Goal: Task Accomplishment & Management: Complete application form

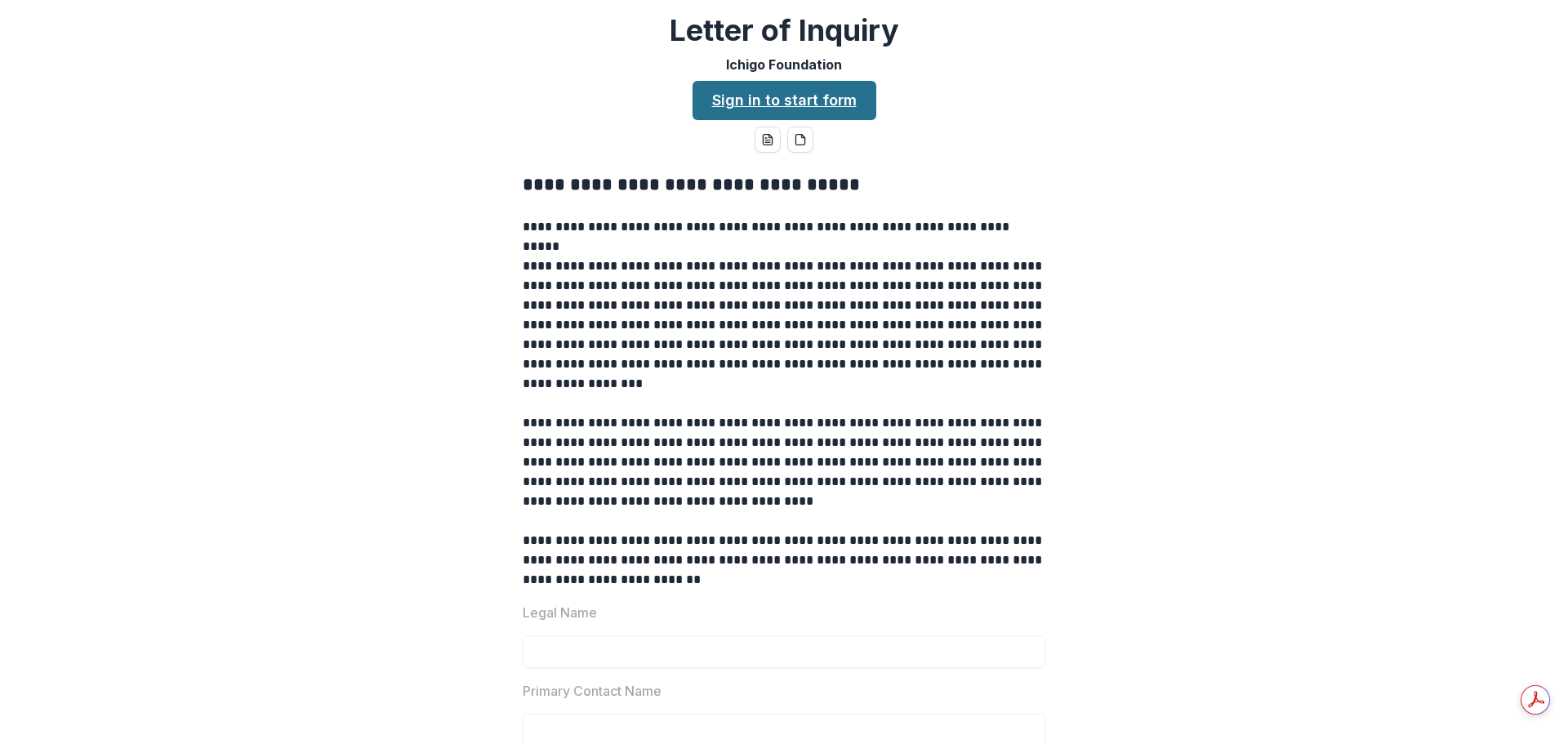
click at [814, 106] on link "Sign in to start form" at bounding box center [784, 100] width 184 height 39
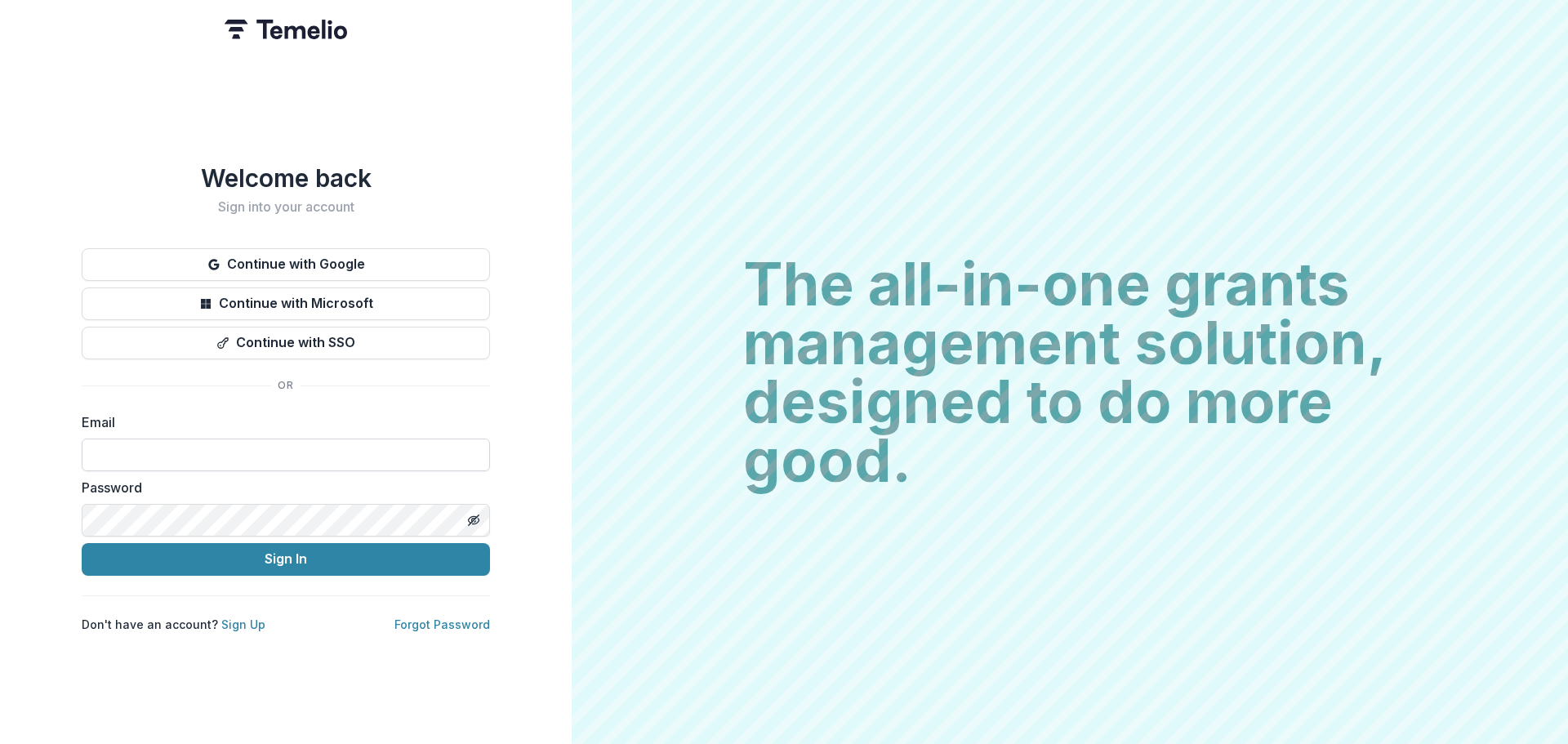
click at [318, 445] on input at bounding box center [286, 455] width 408 height 32
type input "**********"
click at [82, 543] on button "Sign In" at bounding box center [286, 559] width 408 height 32
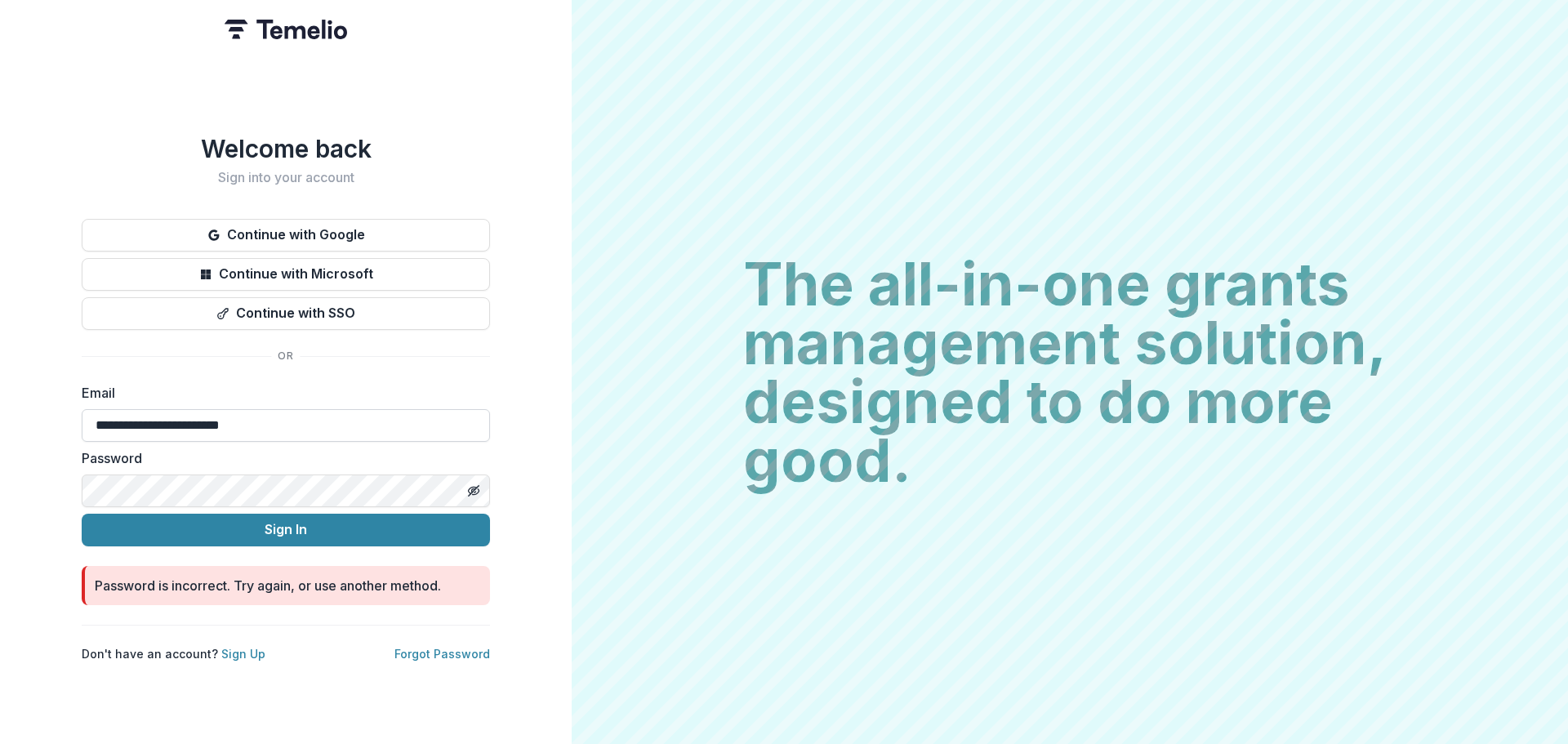
click at [82, 514] on button "Sign In" at bounding box center [286, 530] width 408 height 32
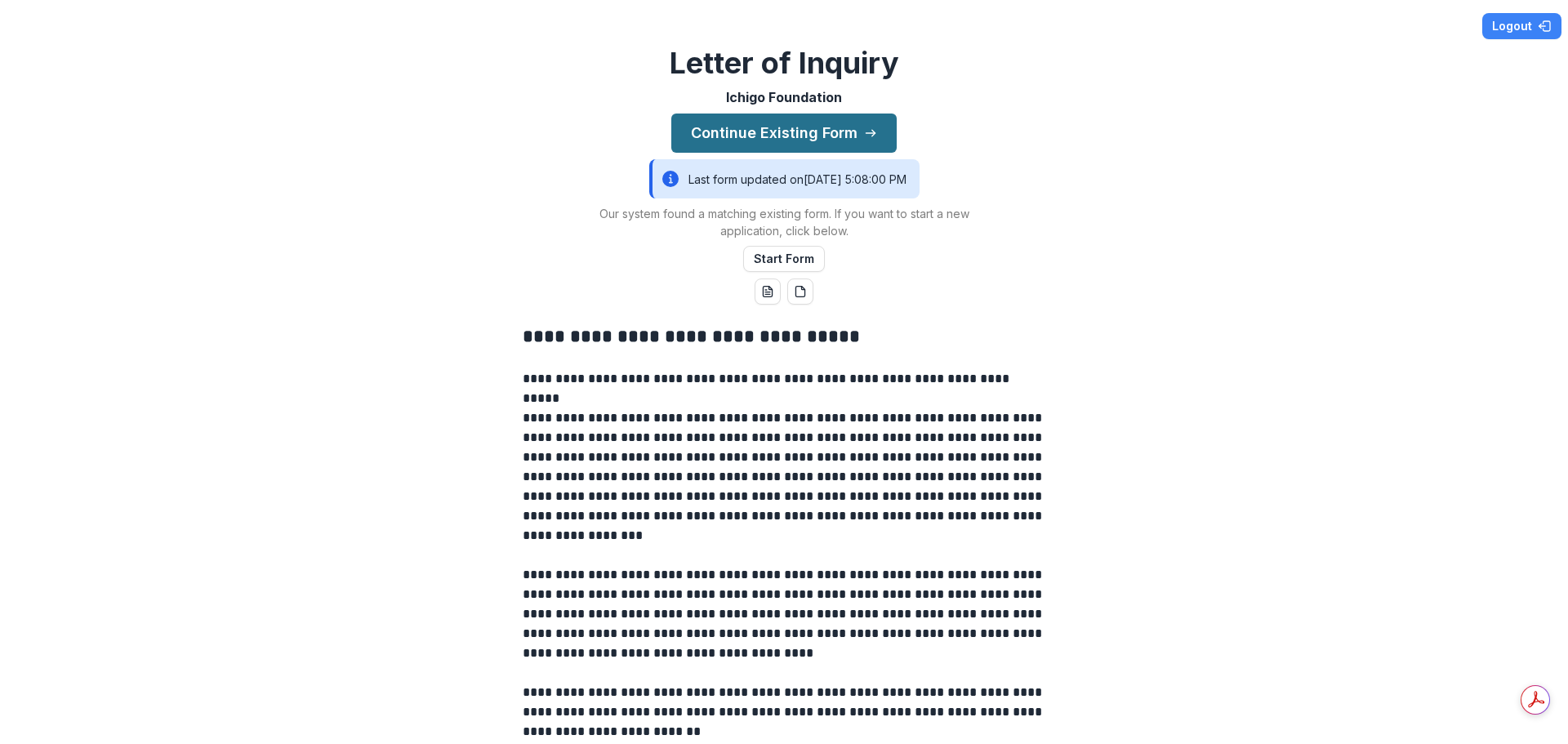
click at [849, 142] on button "Continue Existing Form" at bounding box center [784, 133] width 225 height 39
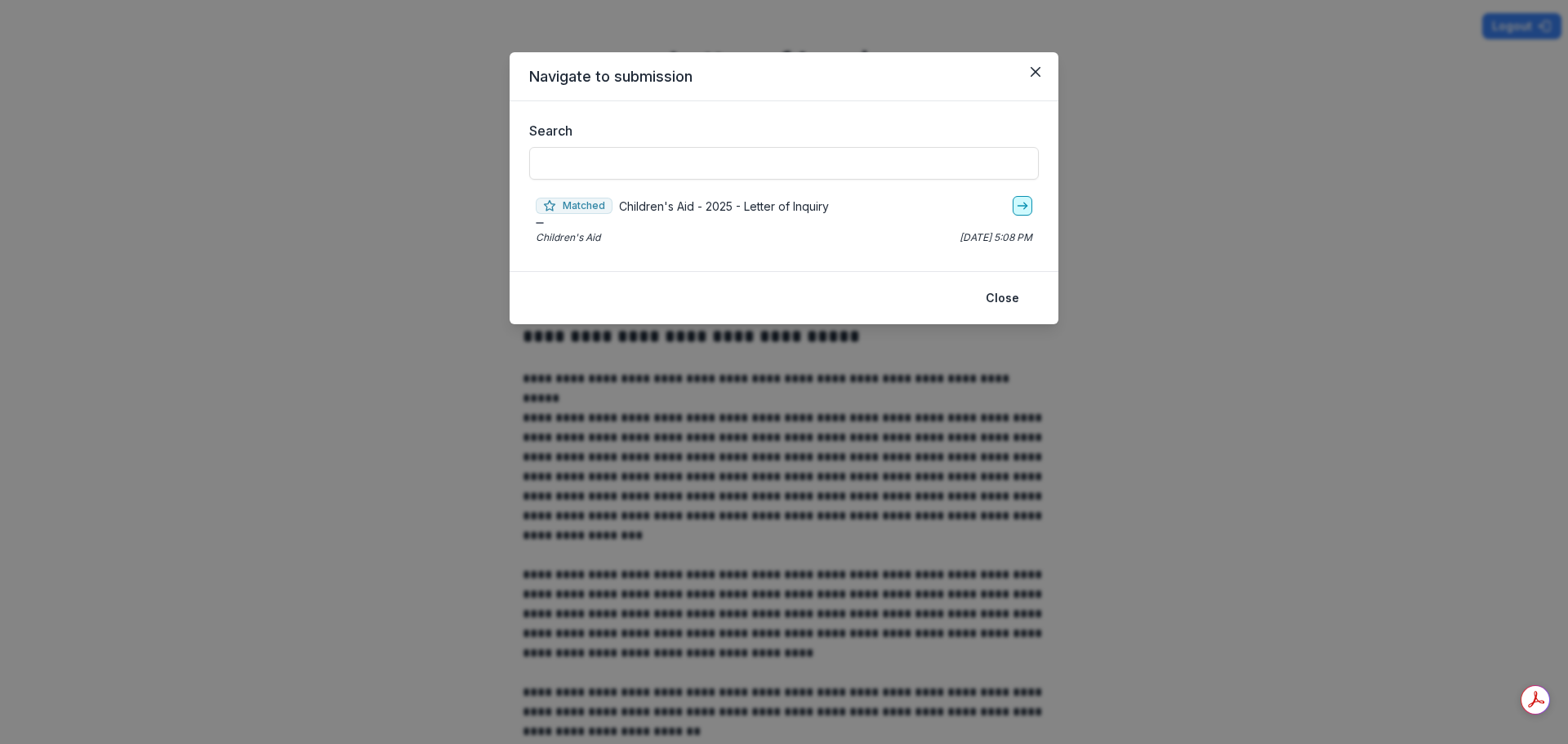
click at [1023, 203] on icon "go-to" at bounding box center [1022, 205] width 13 height 13
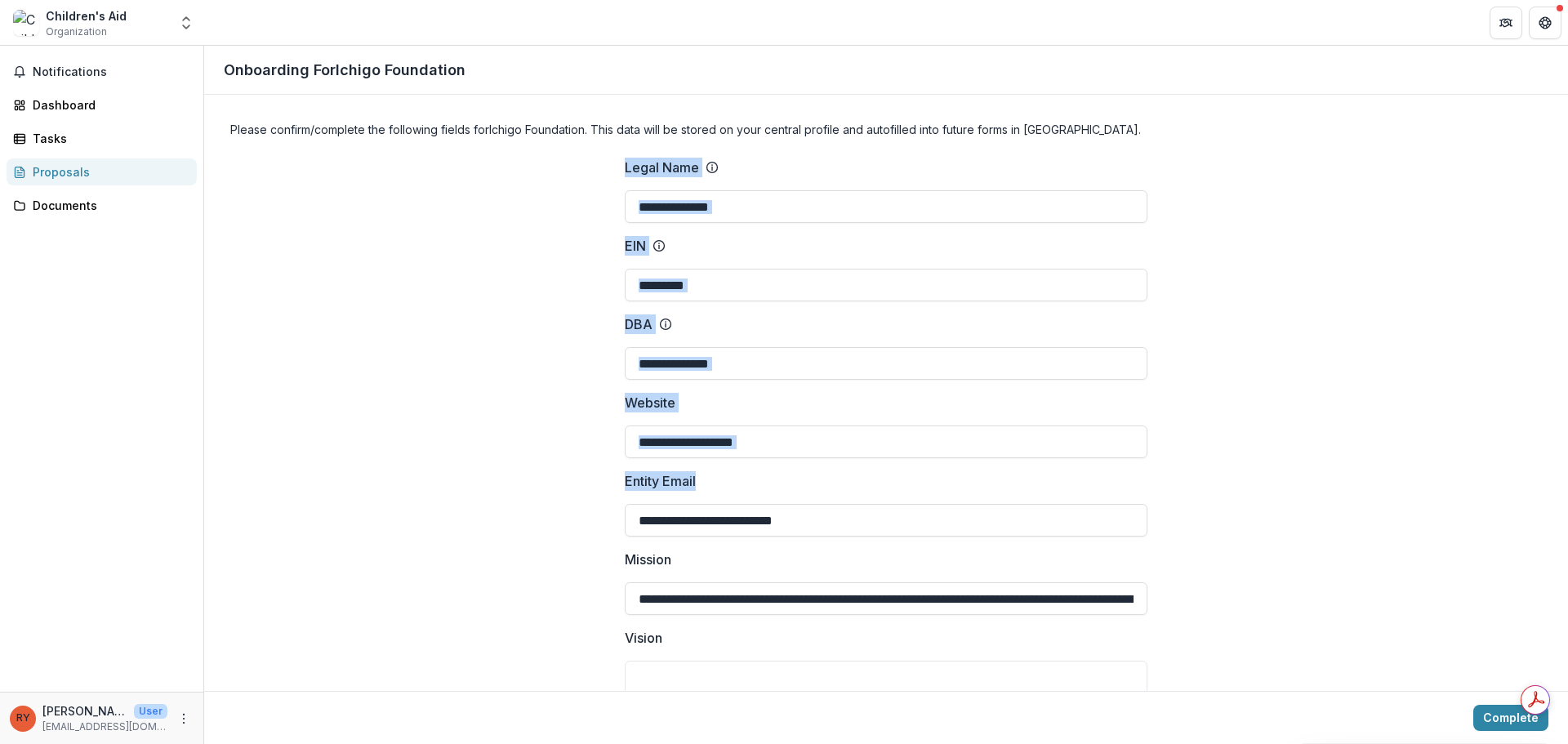
drag, startPoint x: 610, startPoint y: 154, endPoint x: 678, endPoint y: 499, distance: 351.6
drag, startPoint x: 600, startPoint y: 545, endPoint x: 474, endPoint y: 549, distance: 126.1
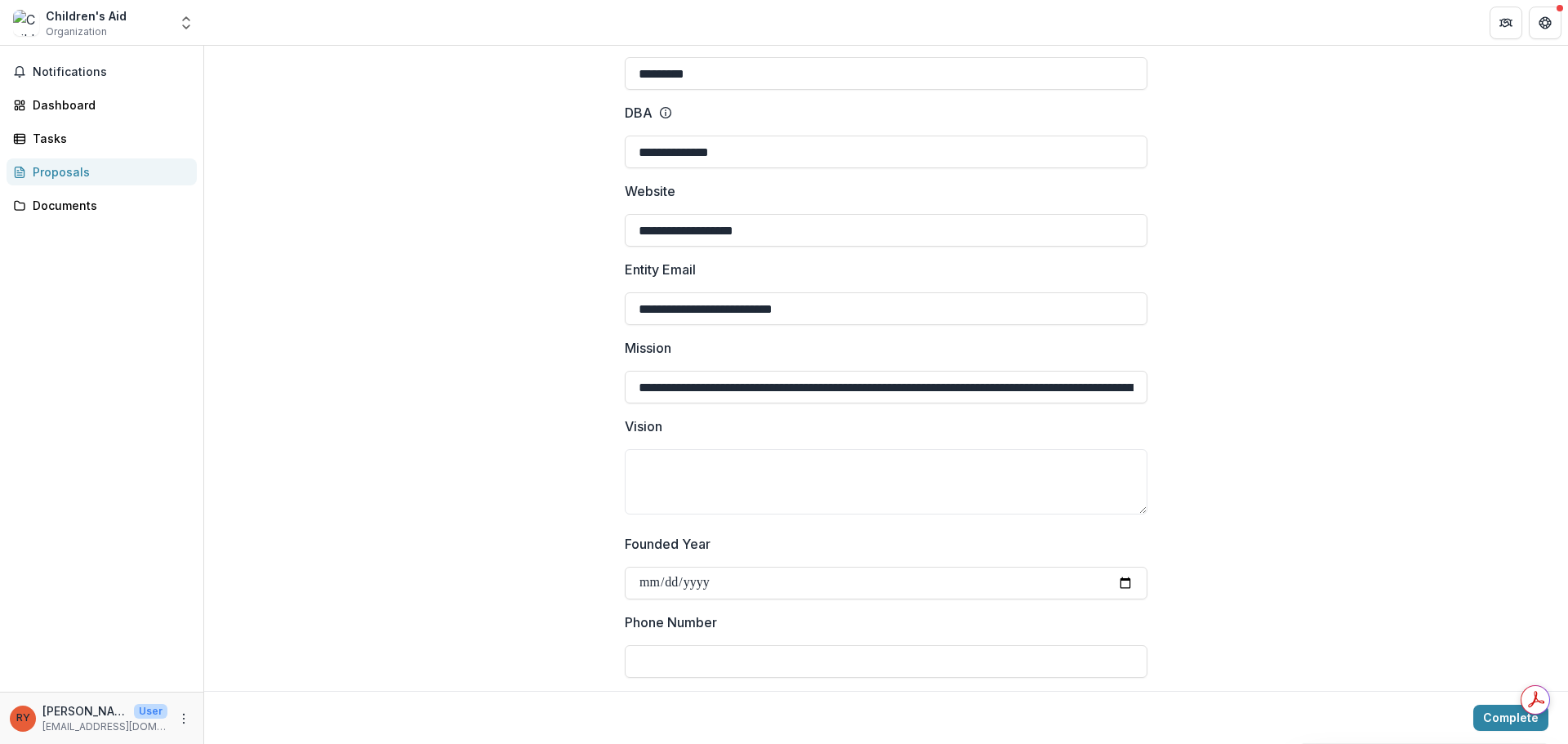
scroll to position [245, 0]
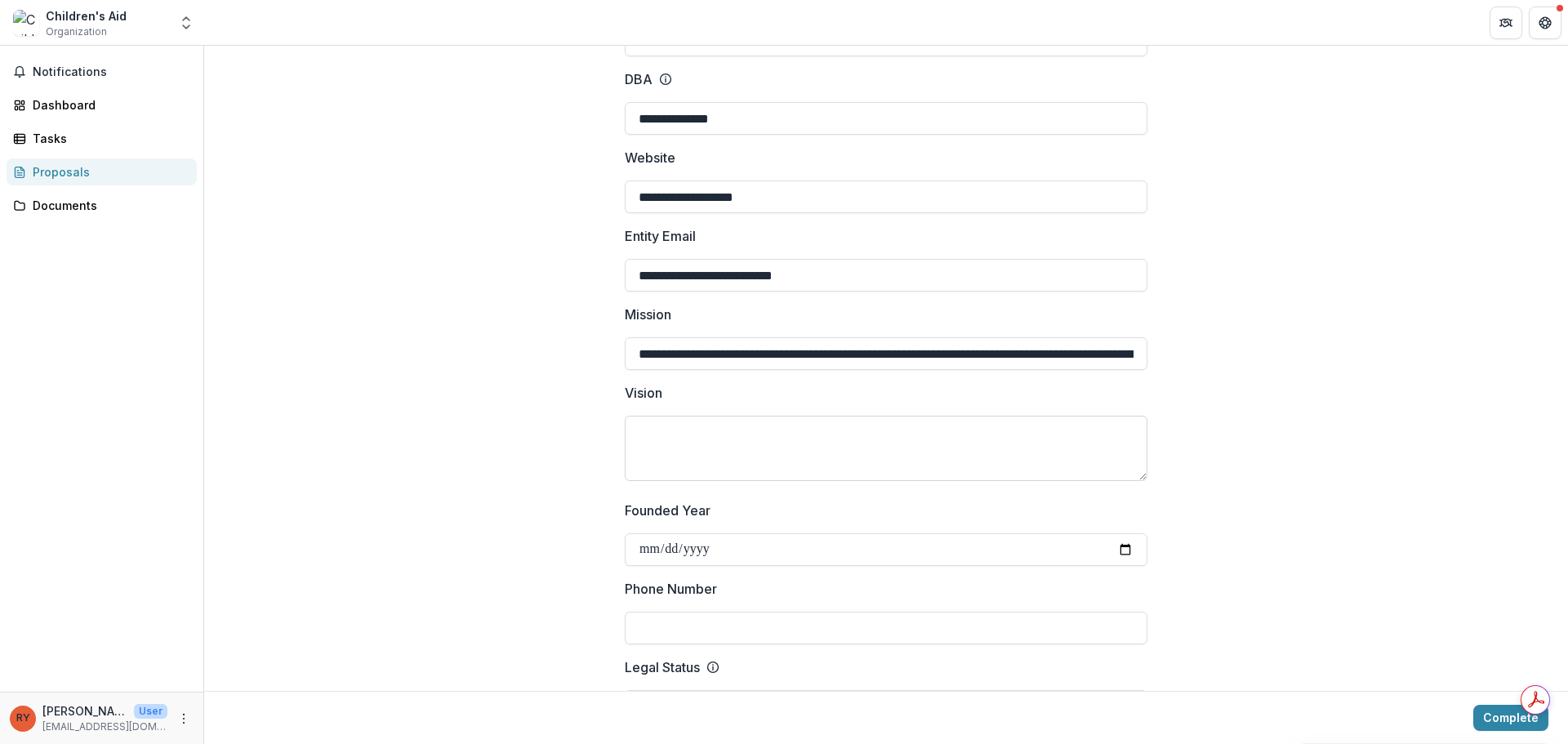
click at [686, 423] on textarea "Vision" at bounding box center [886, 449] width 522 height 66
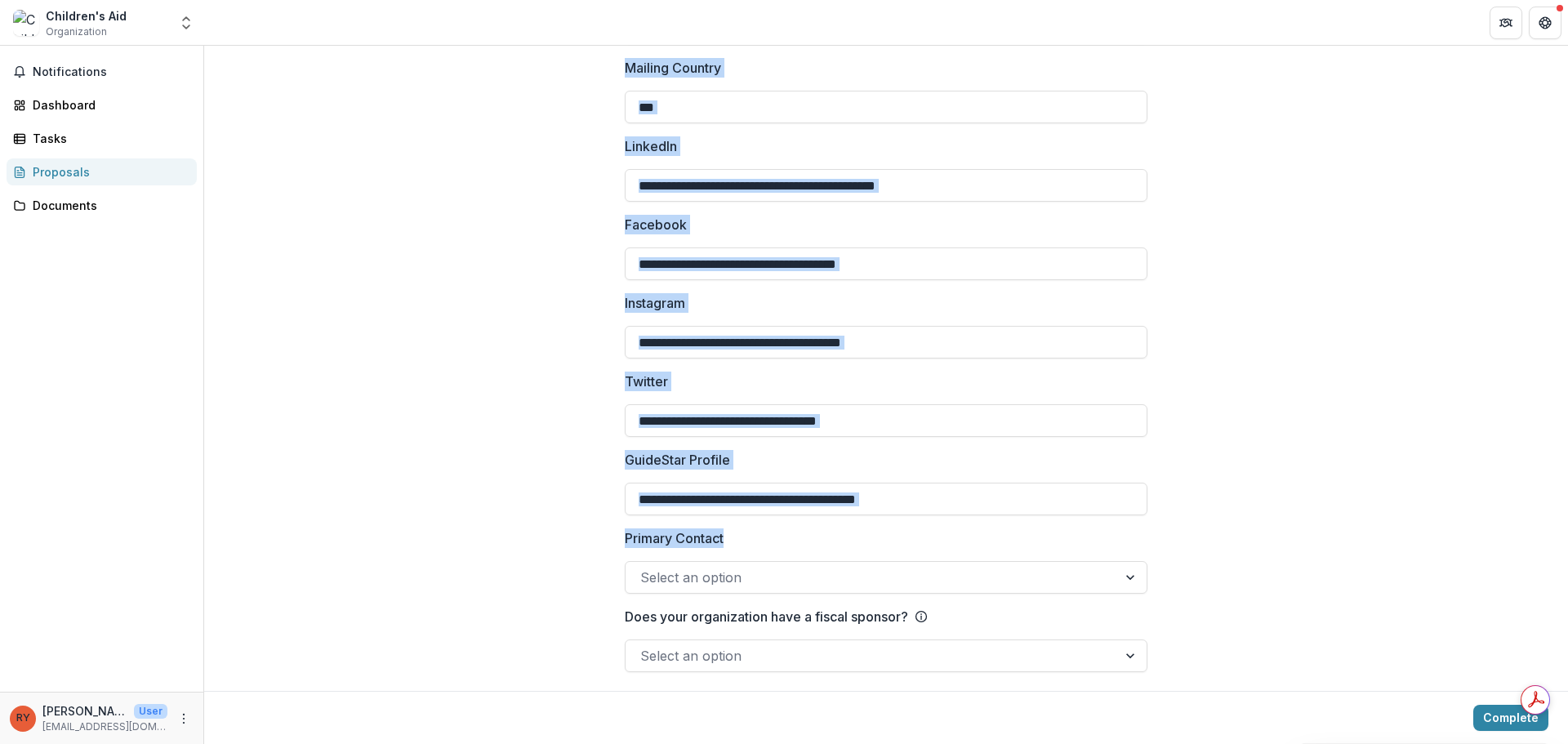
scroll to position [2122, 0]
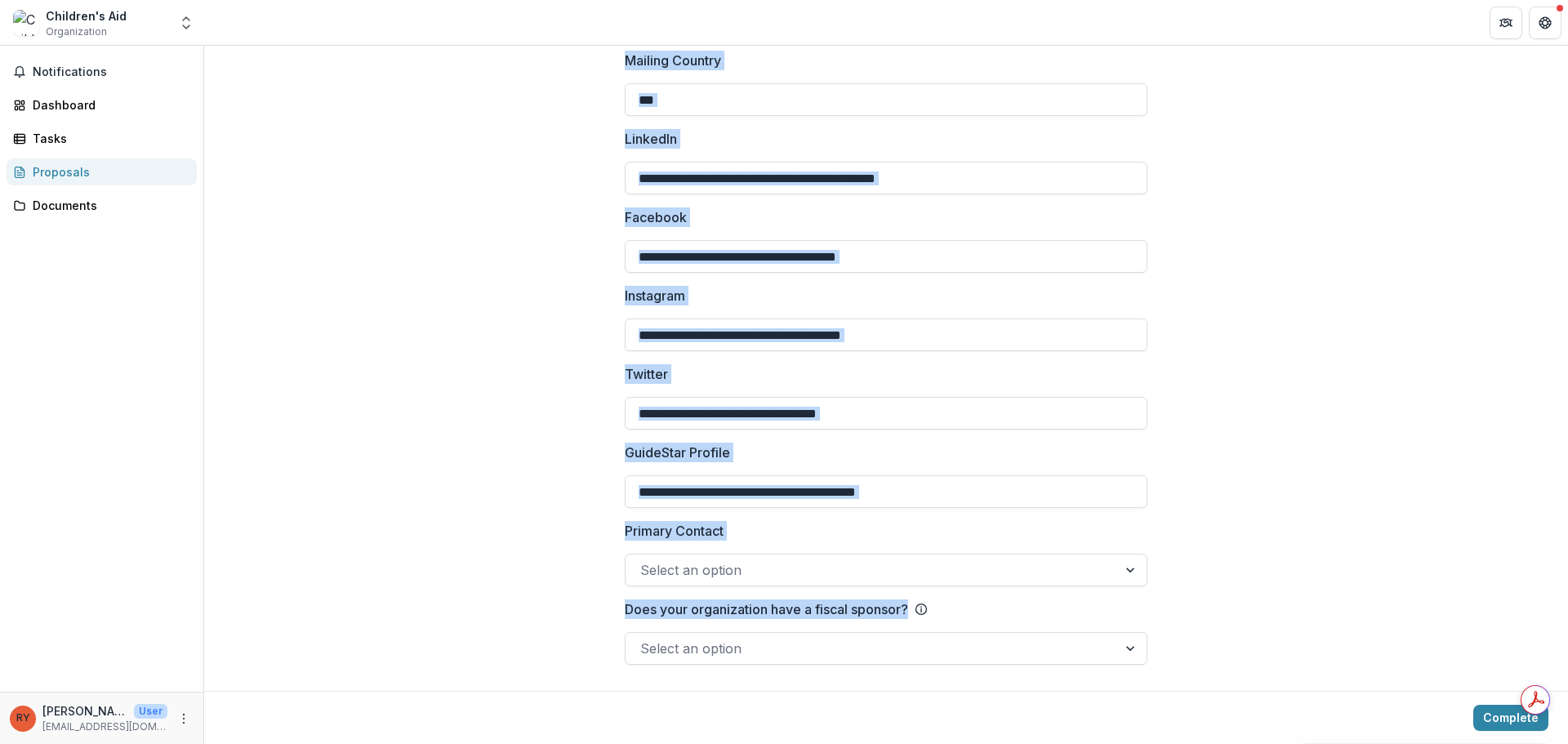
copy div "Headquarters Address Line 1 Headquarters Address Line 2 Headquarters City Headq…"
drag, startPoint x: 653, startPoint y: 280, endPoint x: 967, endPoint y: 625, distance: 466.5
click at [824, 557] on div "Select an option" at bounding box center [886, 570] width 522 height 32
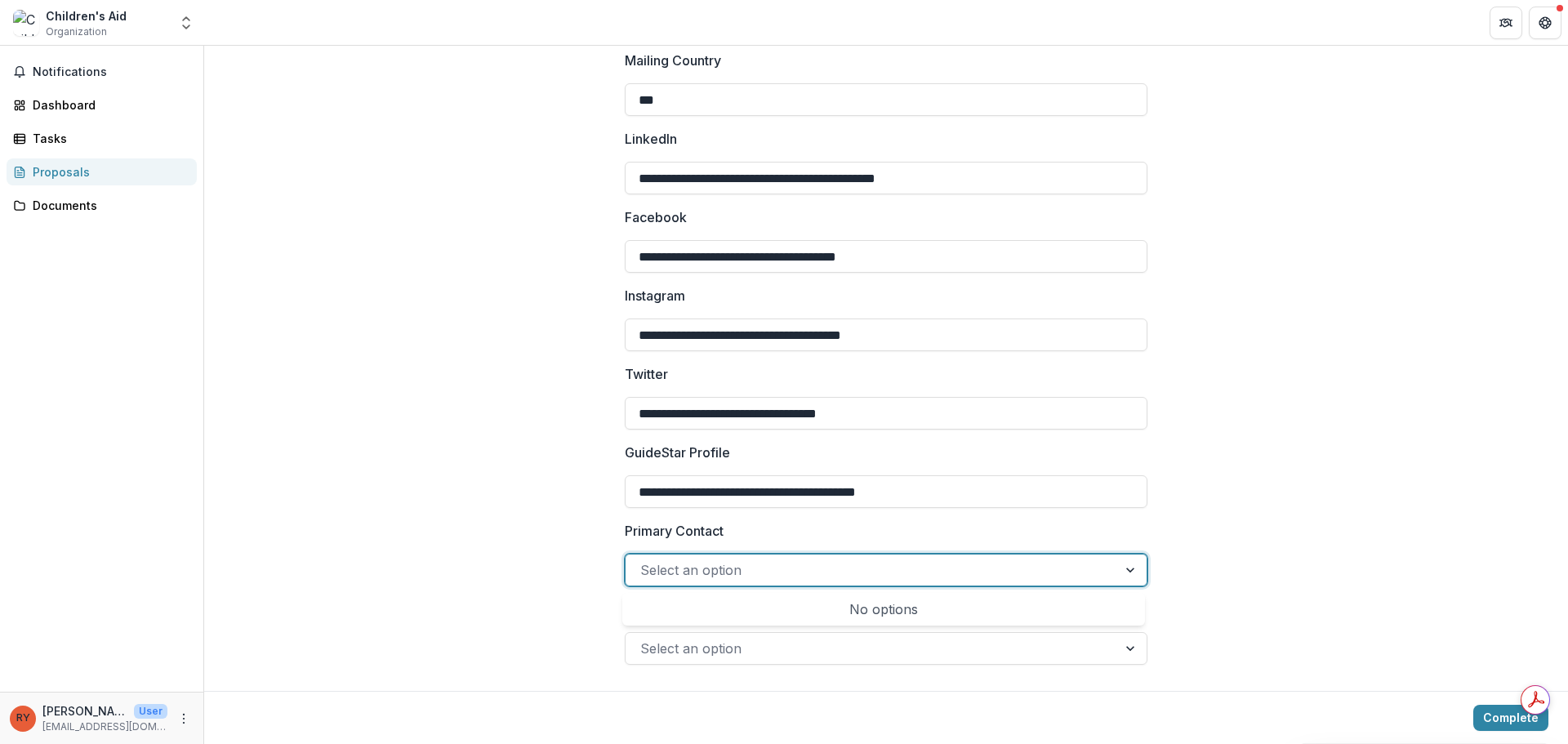
click at [823, 557] on div "Select an option" at bounding box center [886, 570] width 522 height 32
click at [818, 569] on div at bounding box center [871, 570] width 462 height 23
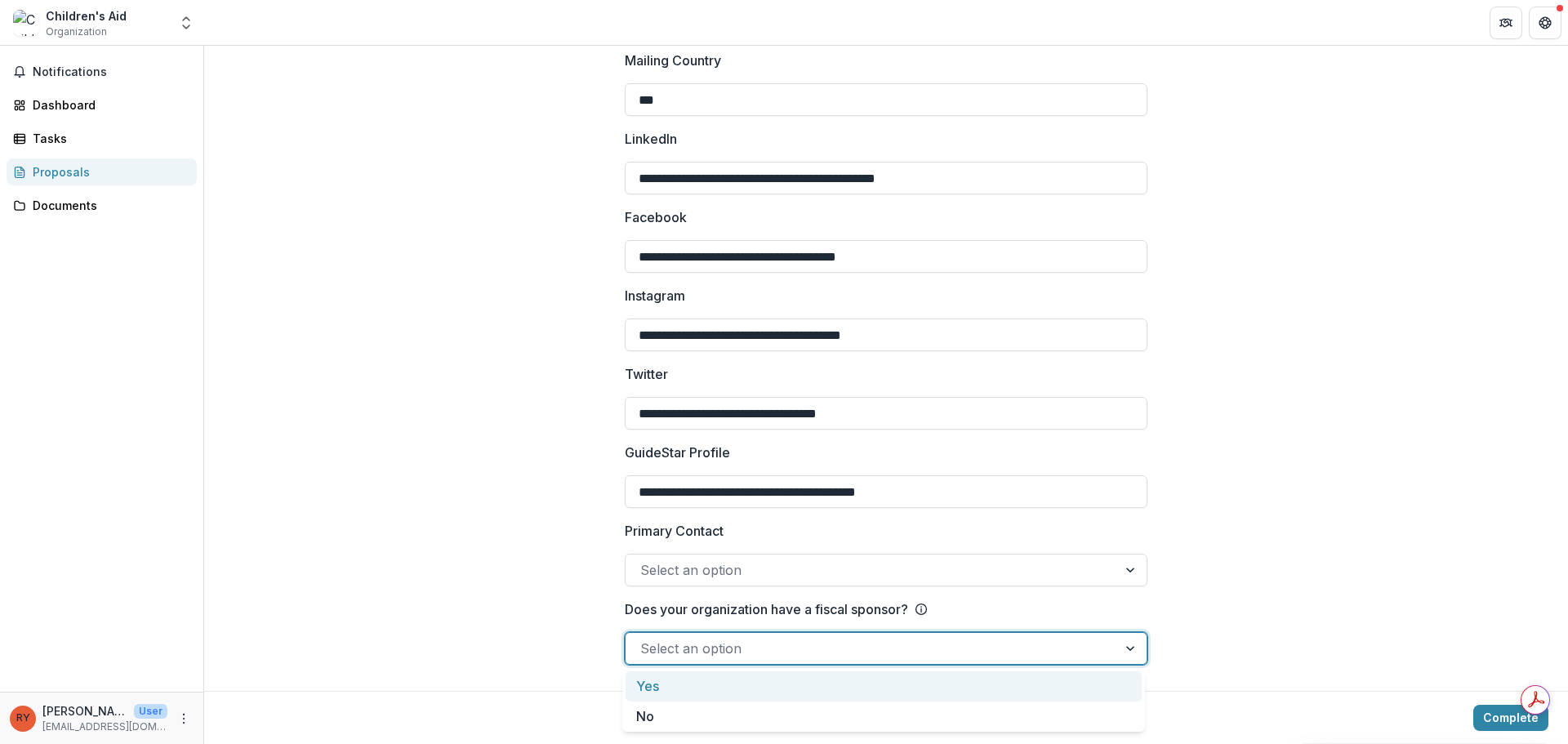
click at [711, 653] on div at bounding box center [871, 649] width 462 height 23
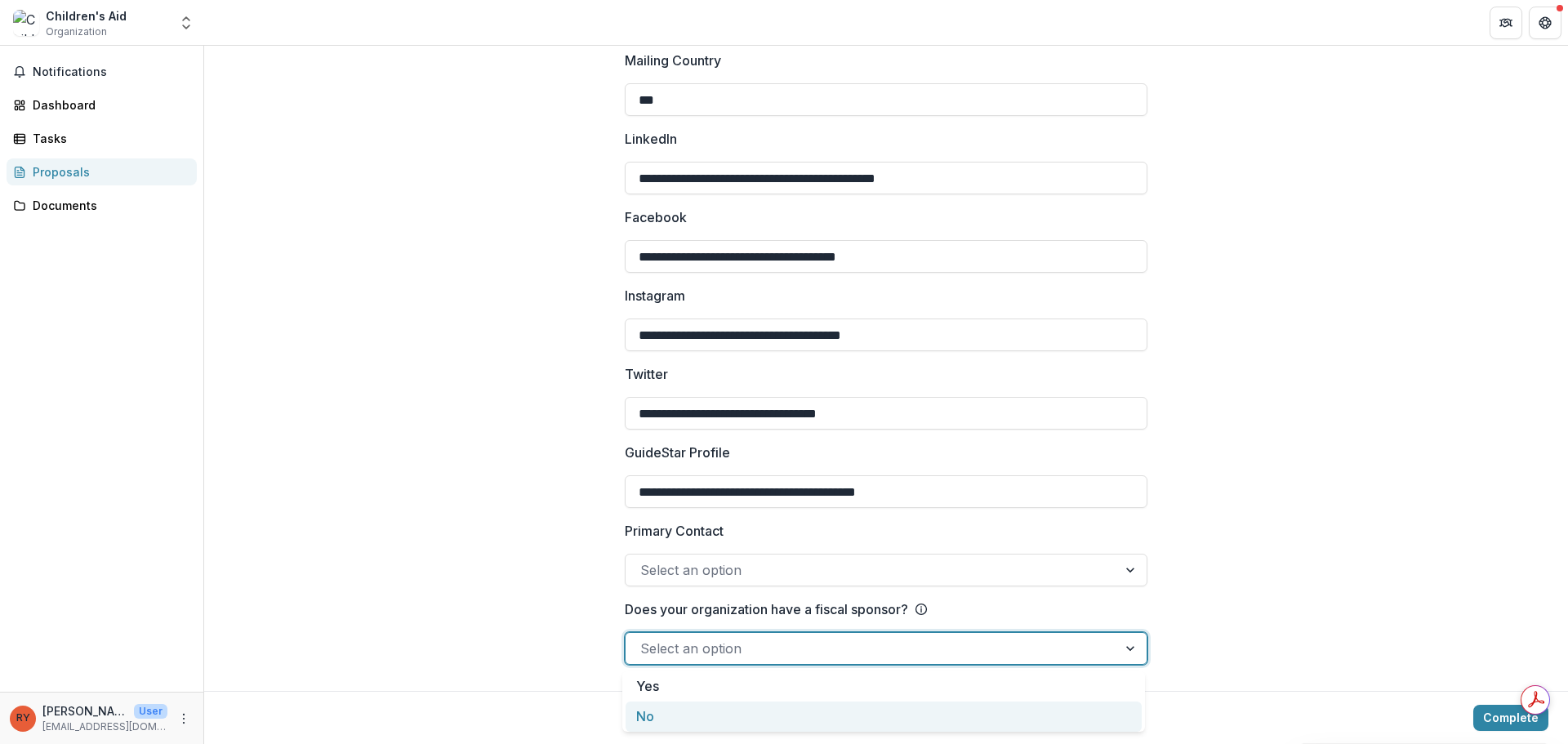
drag, startPoint x: 692, startPoint y: 722, endPoint x: 635, endPoint y: 667, distance: 79.2
click at [690, 722] on div "No" at bounding box center [883, 718] width 516 height 31
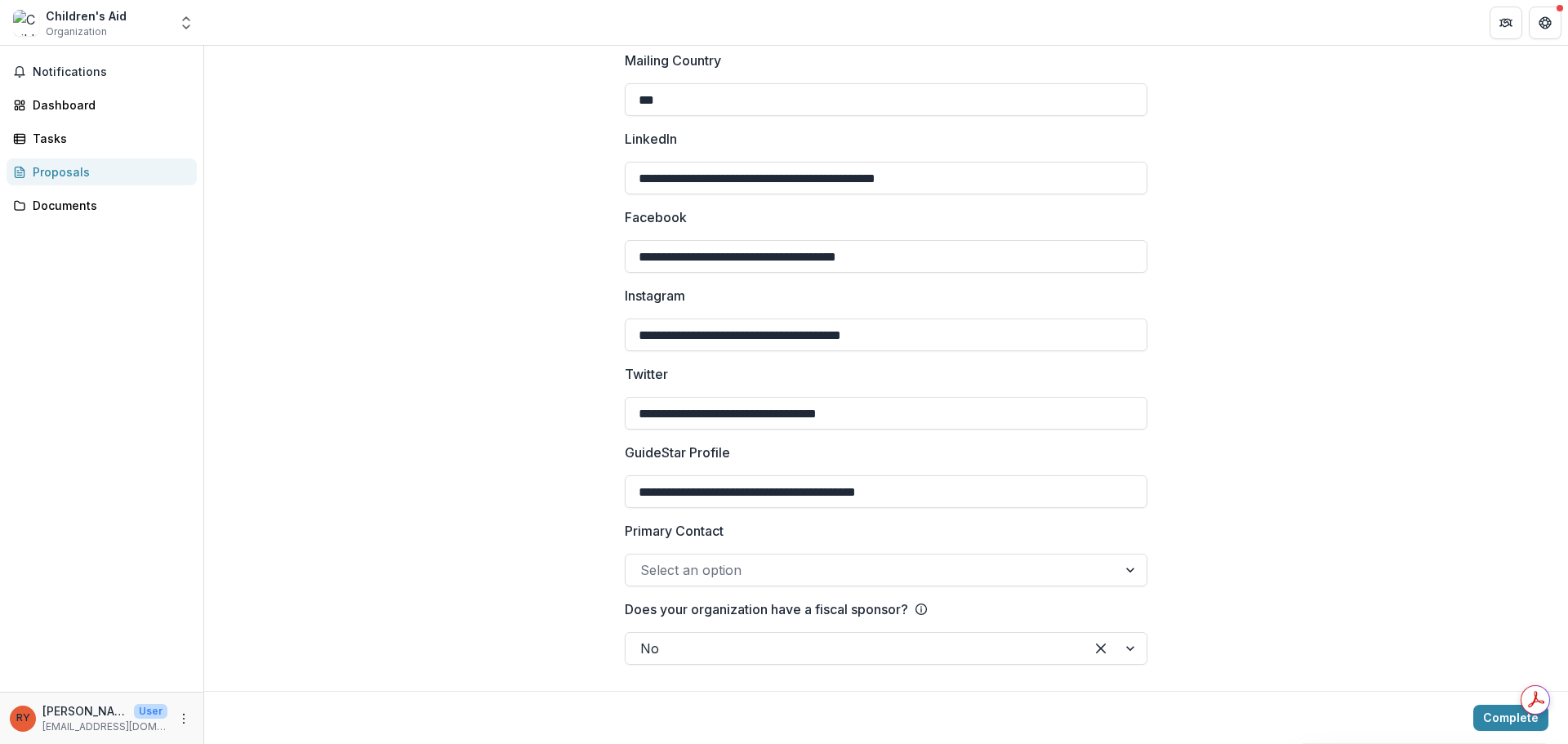
drag, startPoint x: 597, startPoint y: 279, endPoint x: 588, endPoint y: 289, distance: 13.5
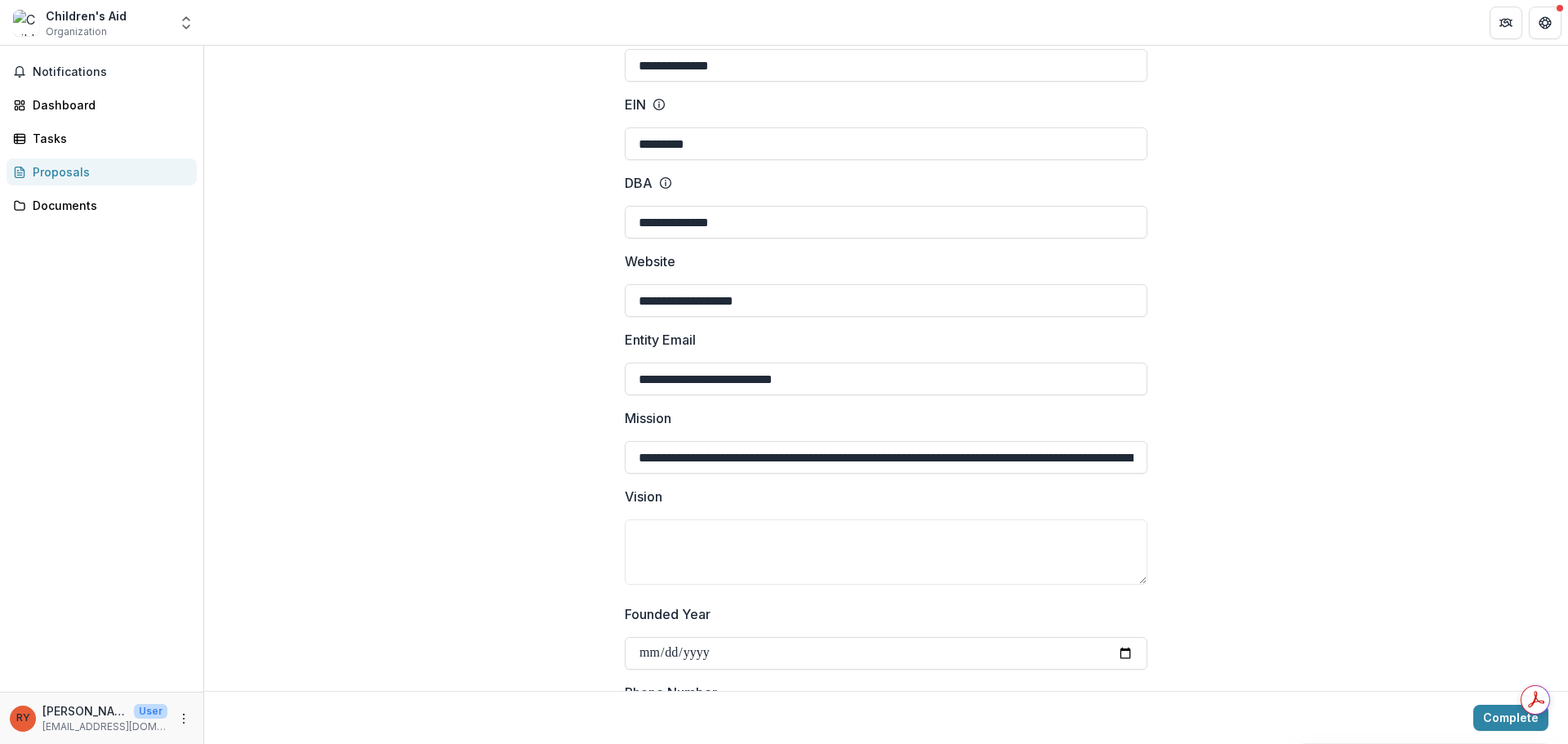
scroll to position [0, 0]
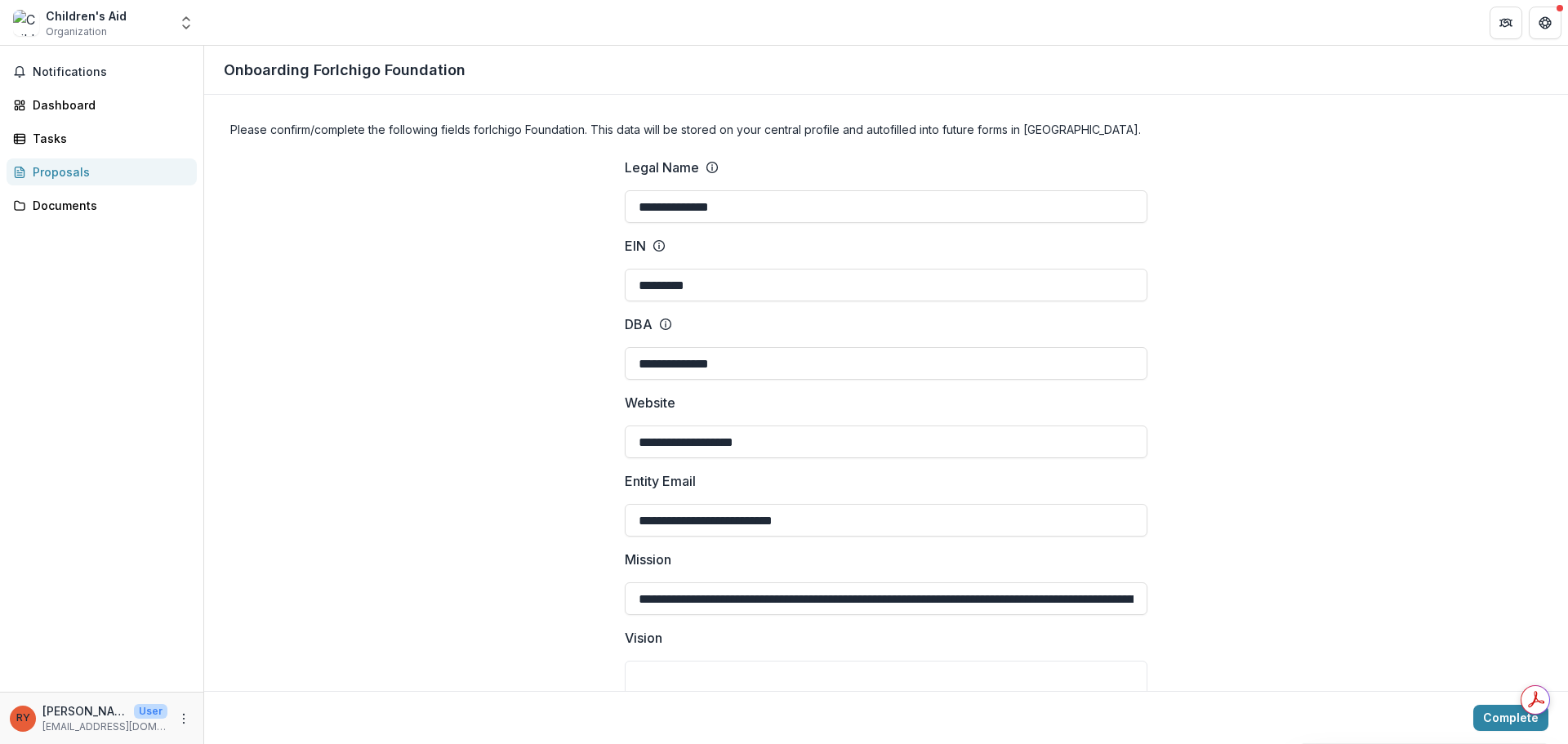
click at [48, 173] on div "Proposals" at bounding box center [108, 172] width 151 height 17
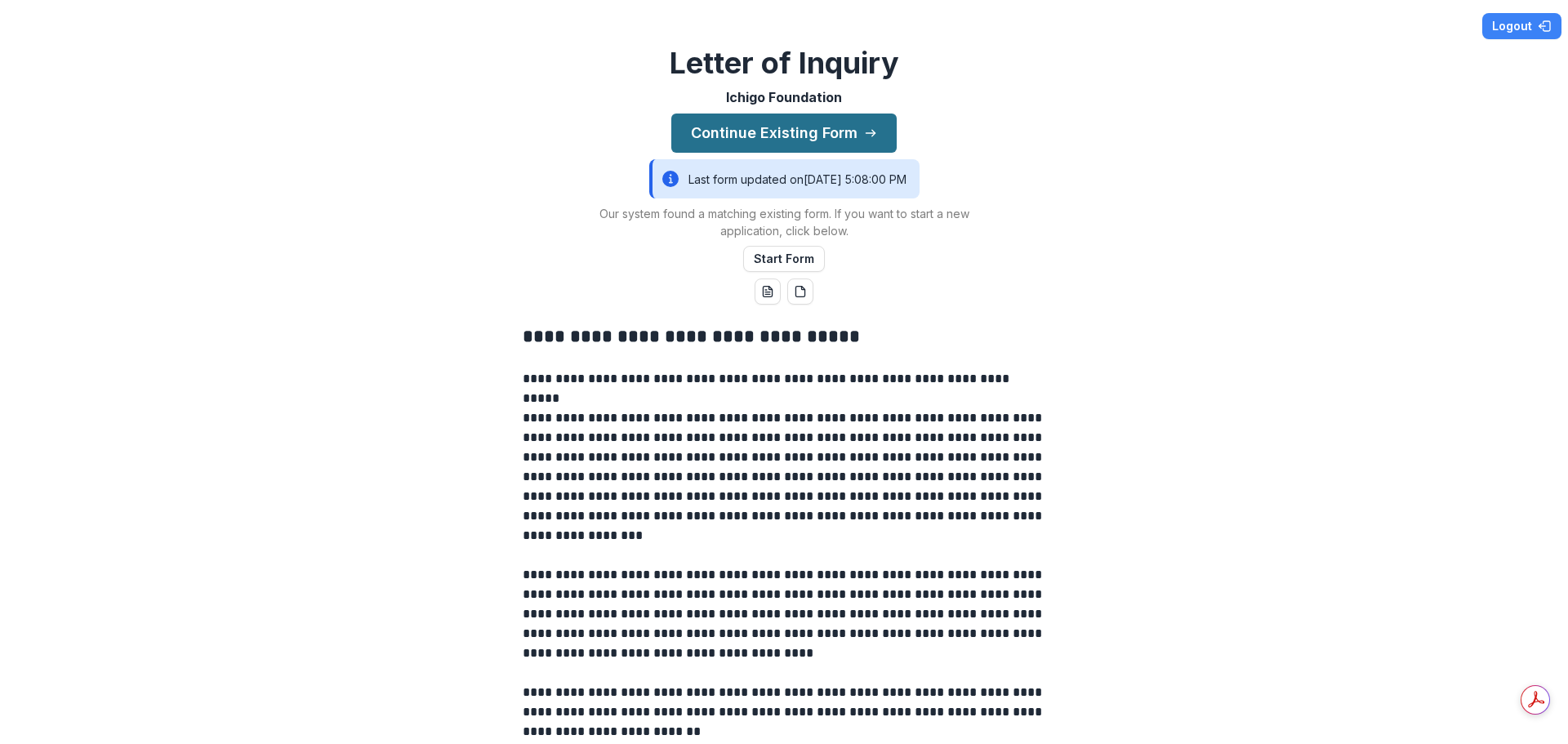
click at [798, 118] on button "Continue Existing Form" at bounding box center [784, 133] width 225 height 39
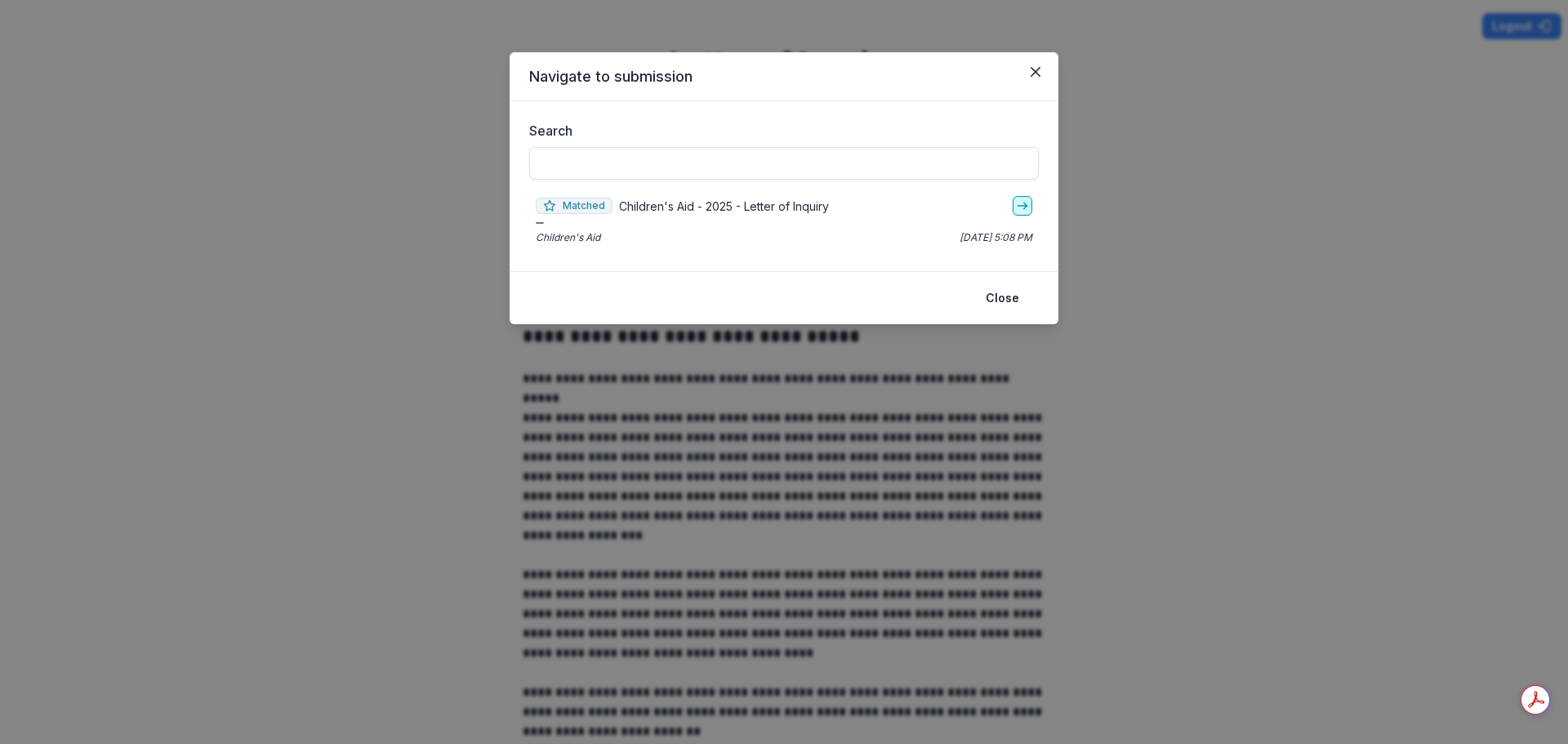
click at [1017, 203] on icon "go-to" at bounding box center [1022, 205] width 13 height 13
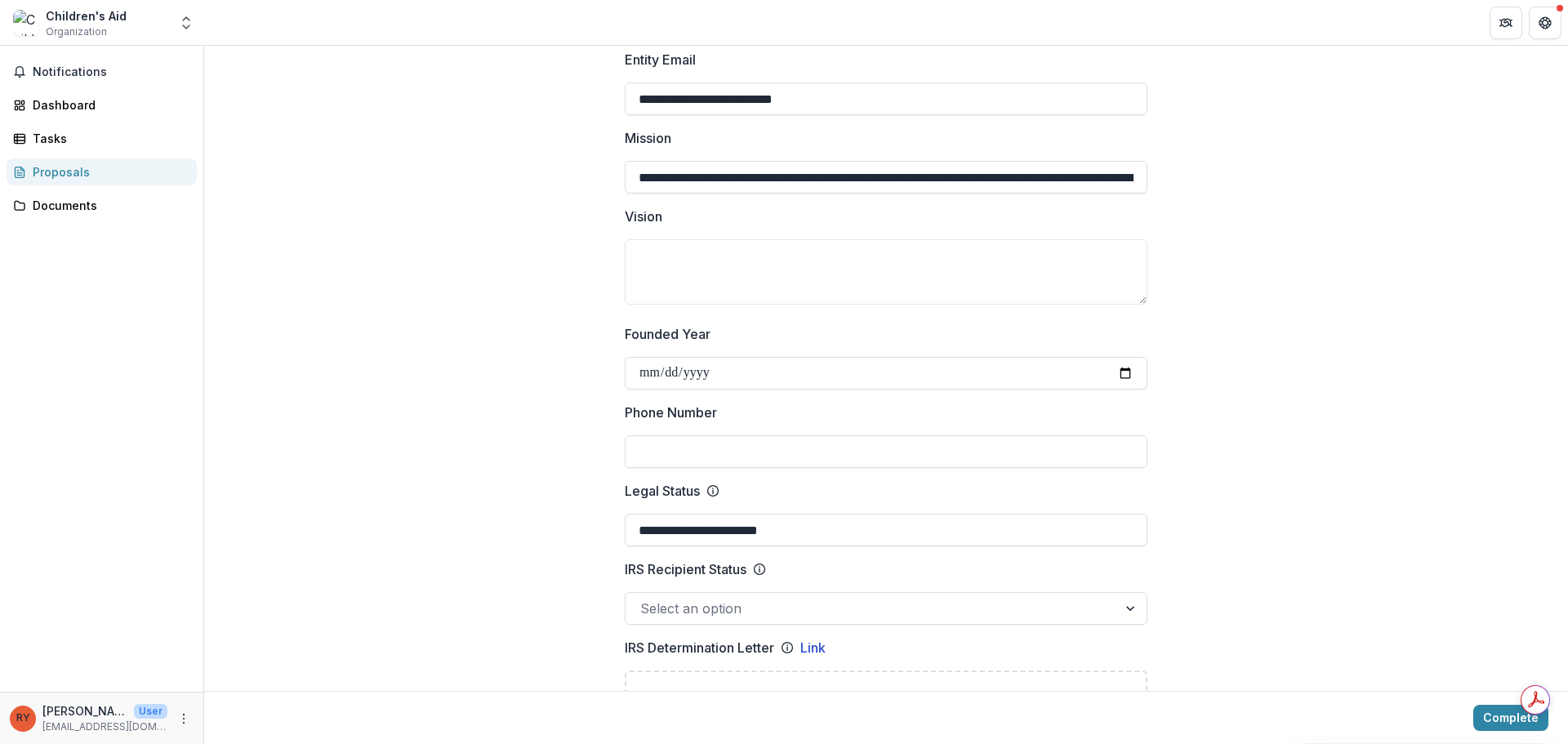
scroll to position [572, 0]
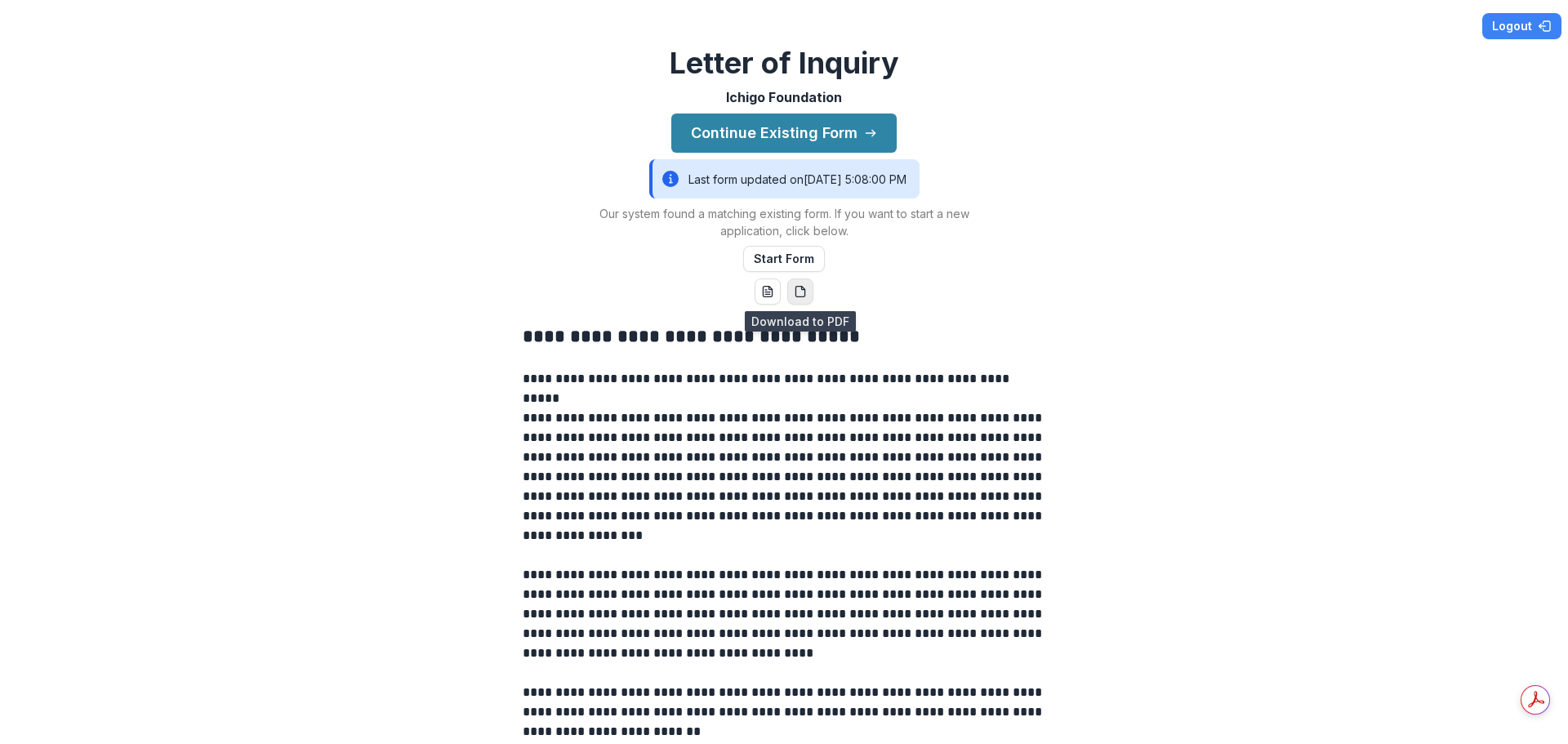
click at [802, 289] on icon "pdf-download" at bounding box center [804, 289] width 3 height 3
